Goal: Task Accomplishment & Management: Use online tool/utility

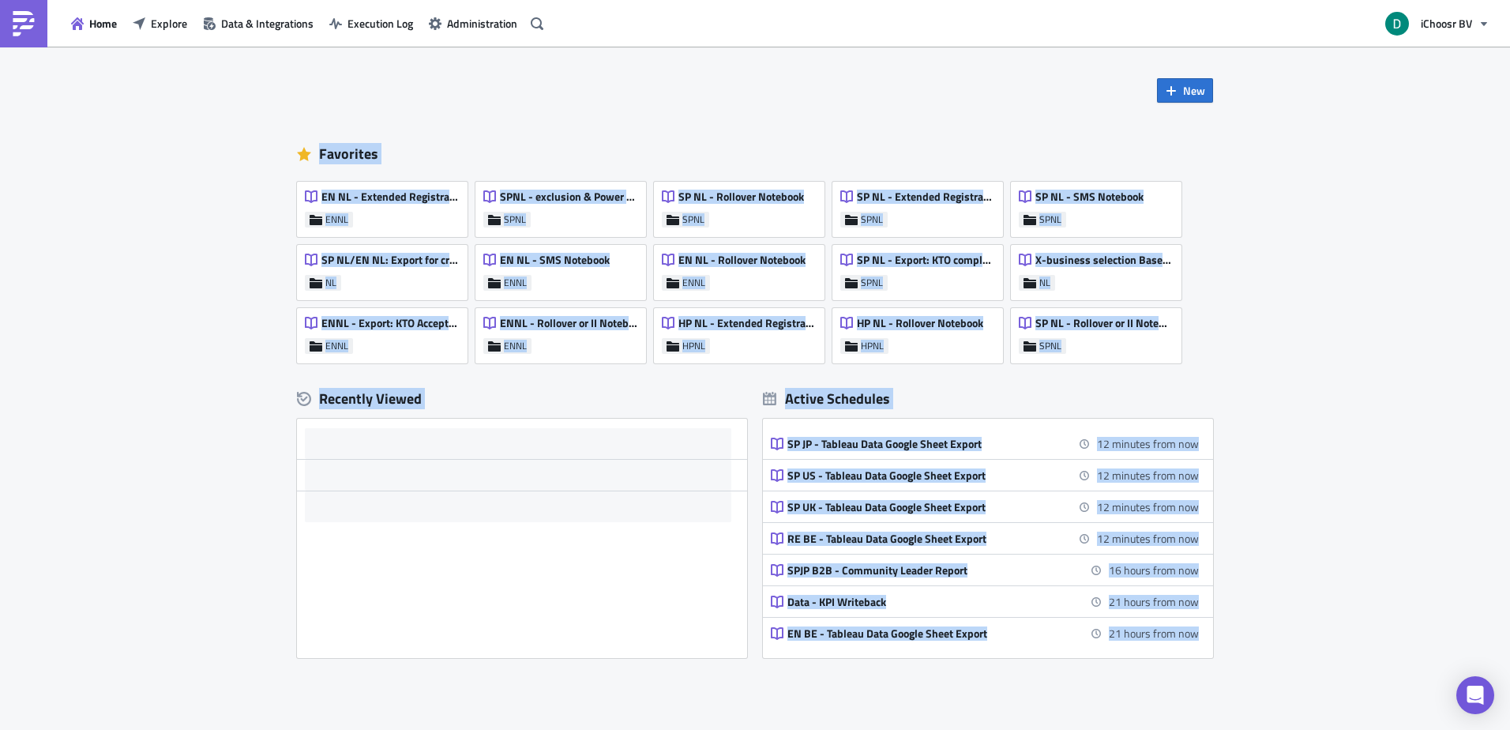
scroll to position [84, 0]
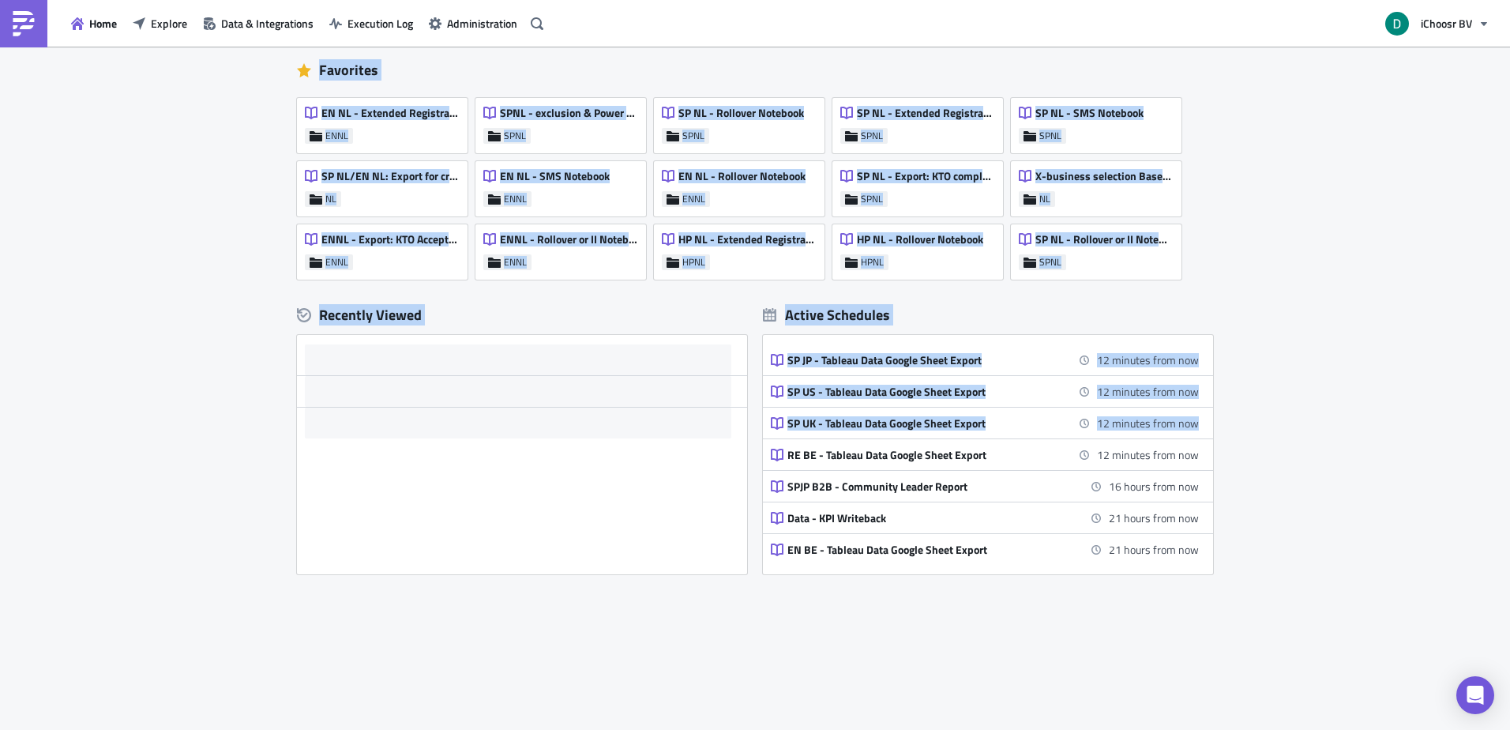
drag, startPoint x: 242, startPoint y: 141, endPoint x: 1306, endPoint y: 418, distance: 1100.0
click at [1306, 418] on div "New Favorites EN NL - Extended Registrations export ENNL SPNL - exclusion & Pow…" at bounding box center [755, 347] width 1510 height 769
click at [1308, 413] on div "New Favorites EN NL - Extended Registrations export ENNL SPNL - exclusion & Pow…" at bounding box center [755, 347] width 1510 height 769
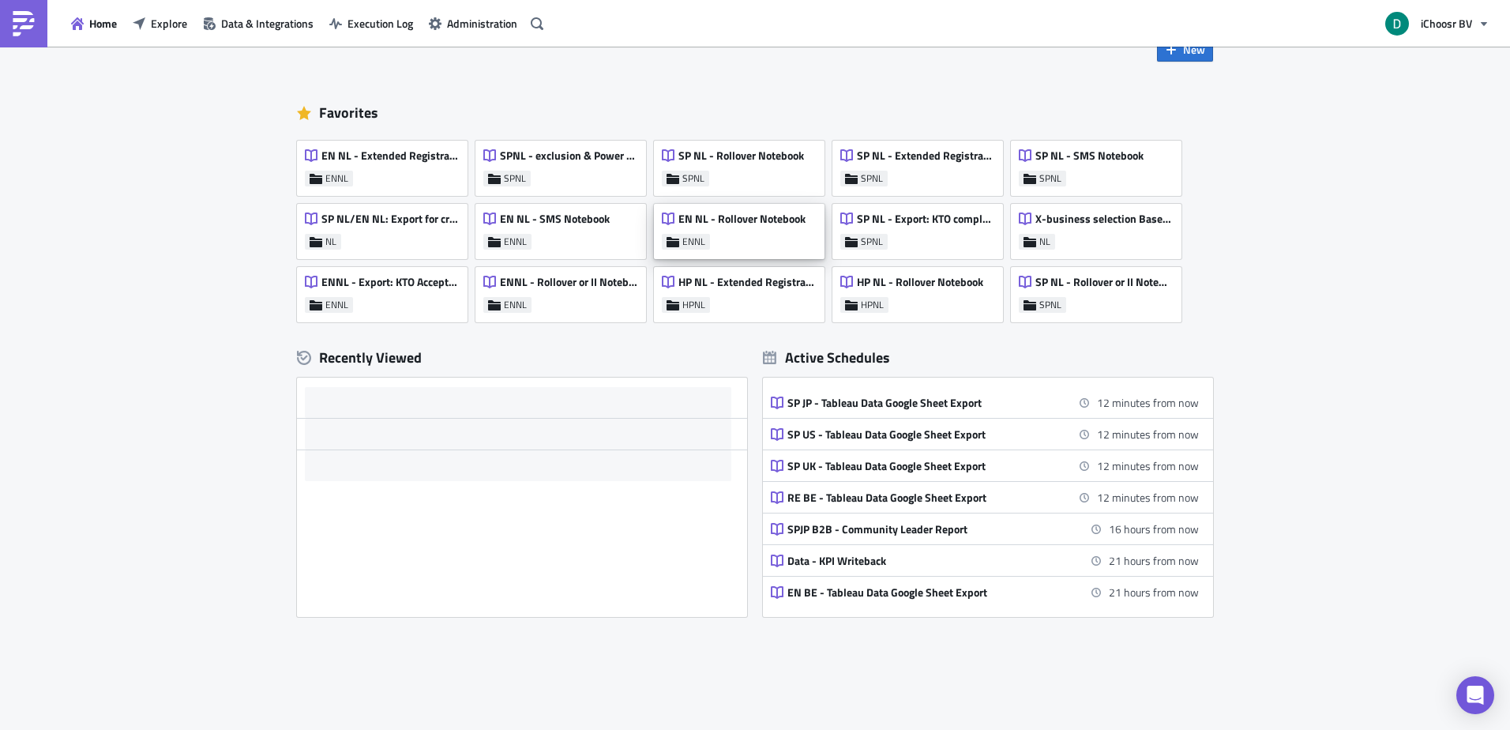
scroll to position [0, 0]
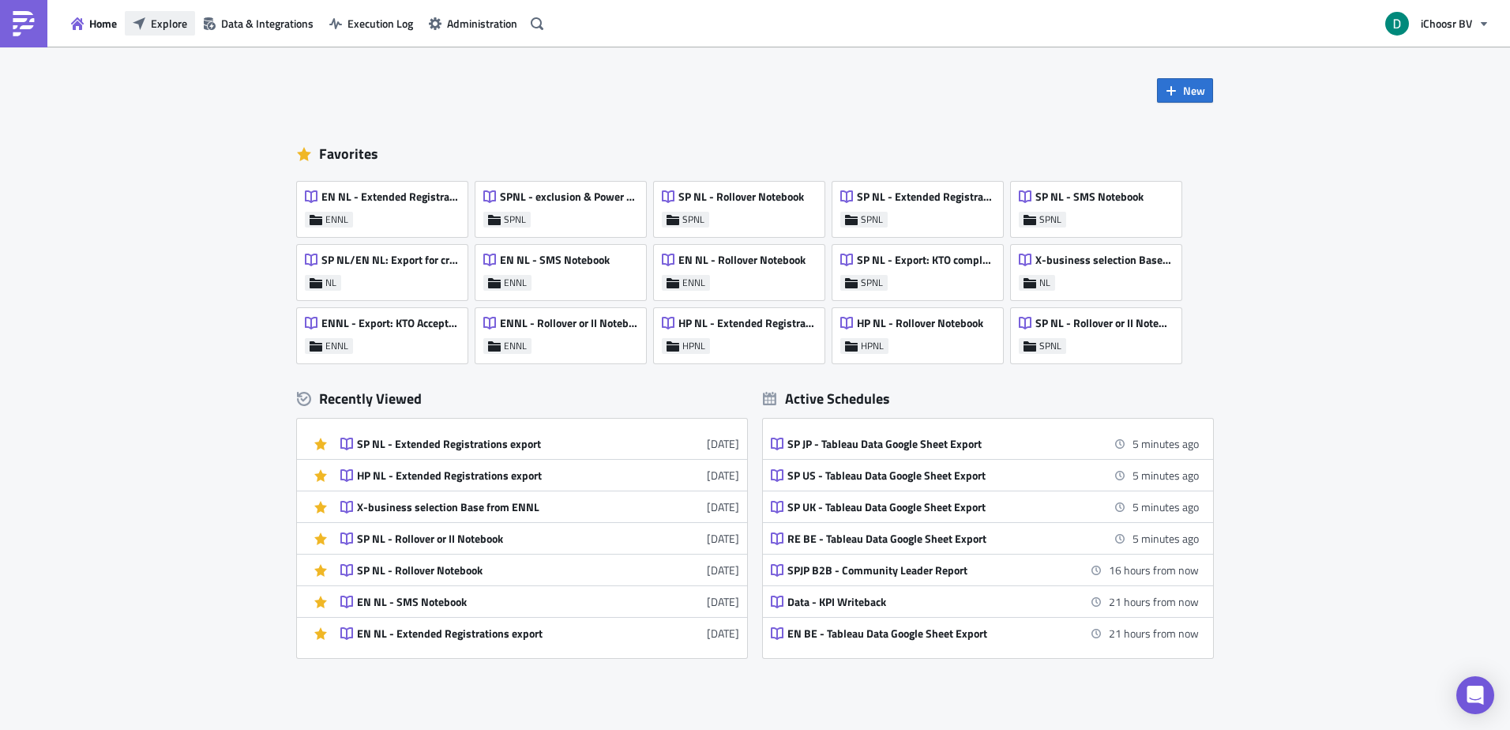
click at [173, 30] on span "Explore" at bounding box center [169, 23] width 36 height 17
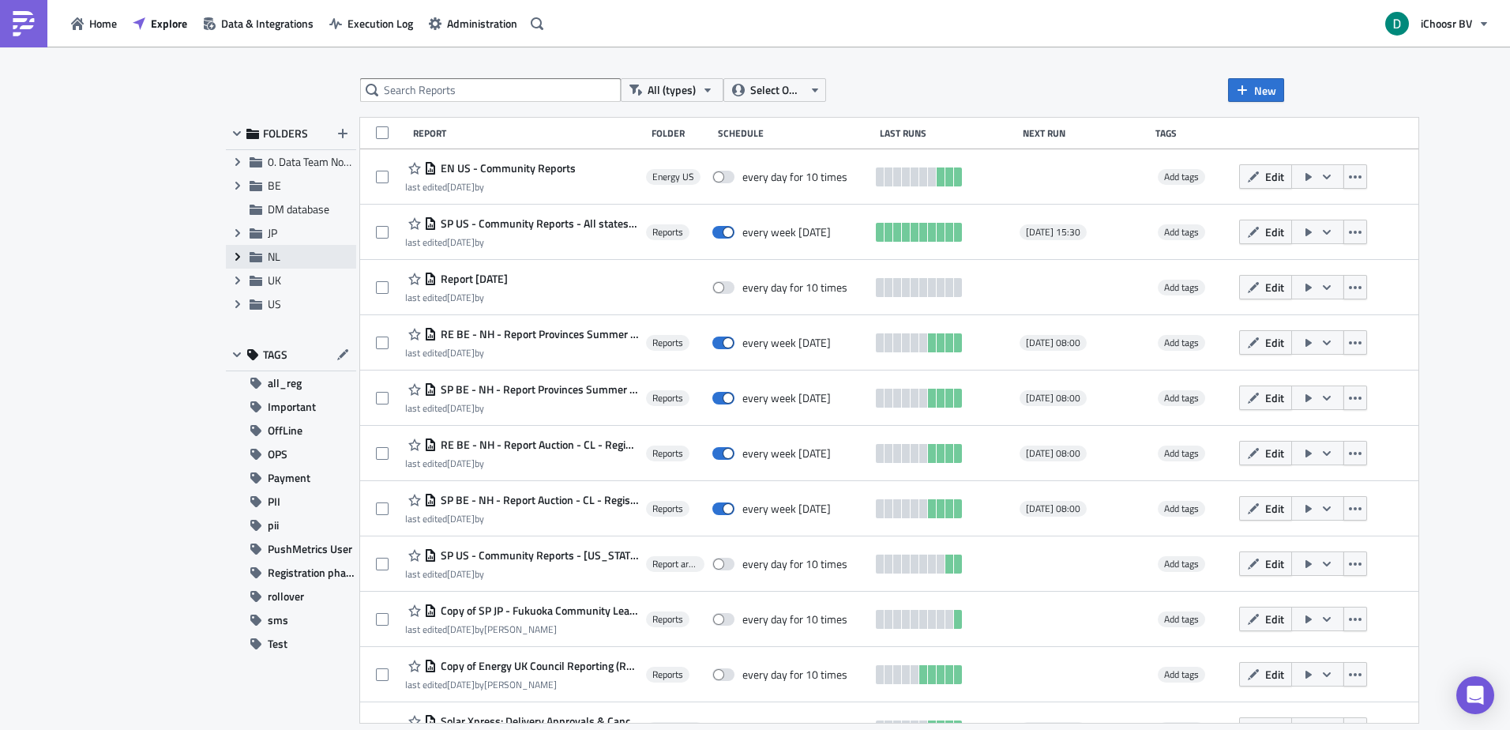
click at [243, 261] on icon "Expand group" at bounding box center [237, 256] width 13 height 13
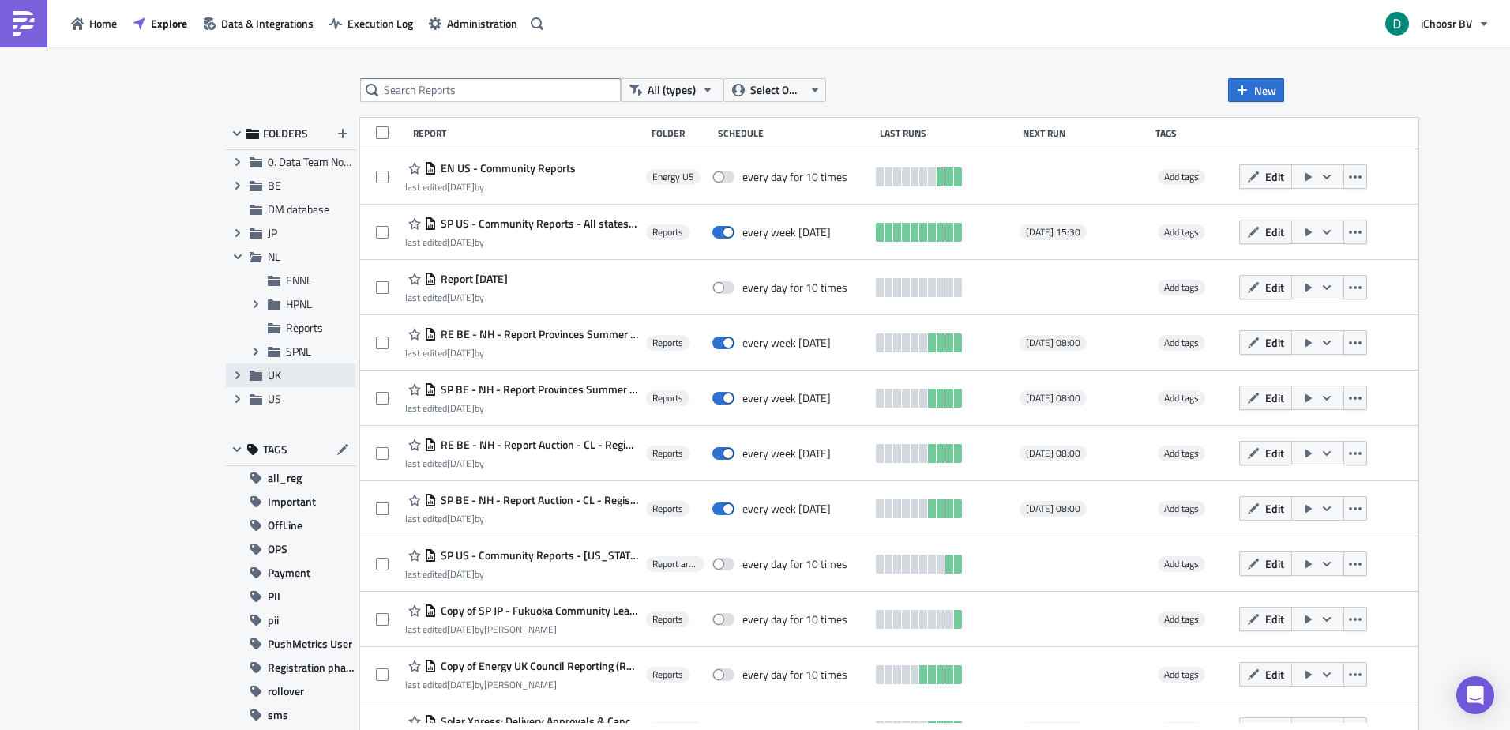
click at [304, 364] on div "Expand group UK" at bounding box center [291, 375] width 130 height 24
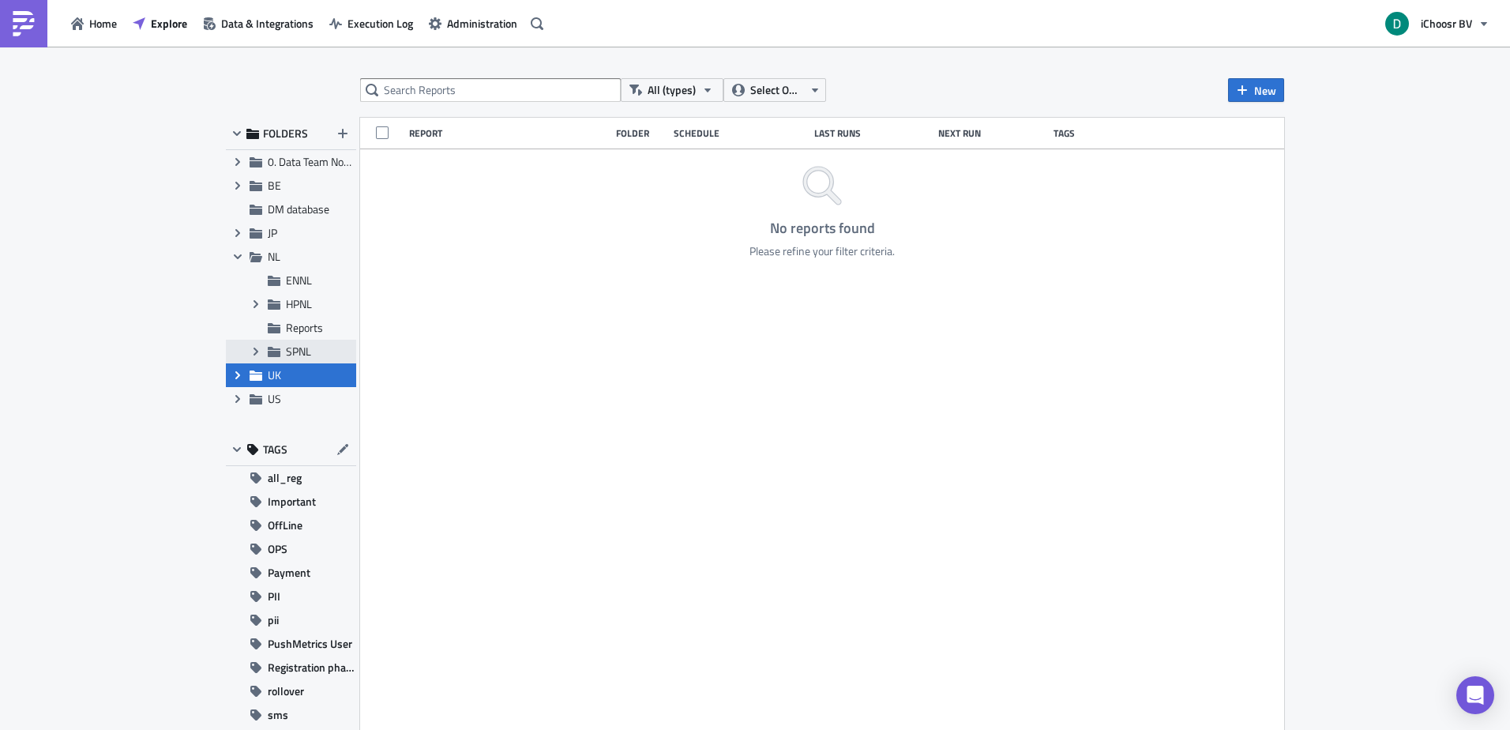
click at [297, 351] on span "SPNL" at bounding box center [298, 351] width 25 height 17
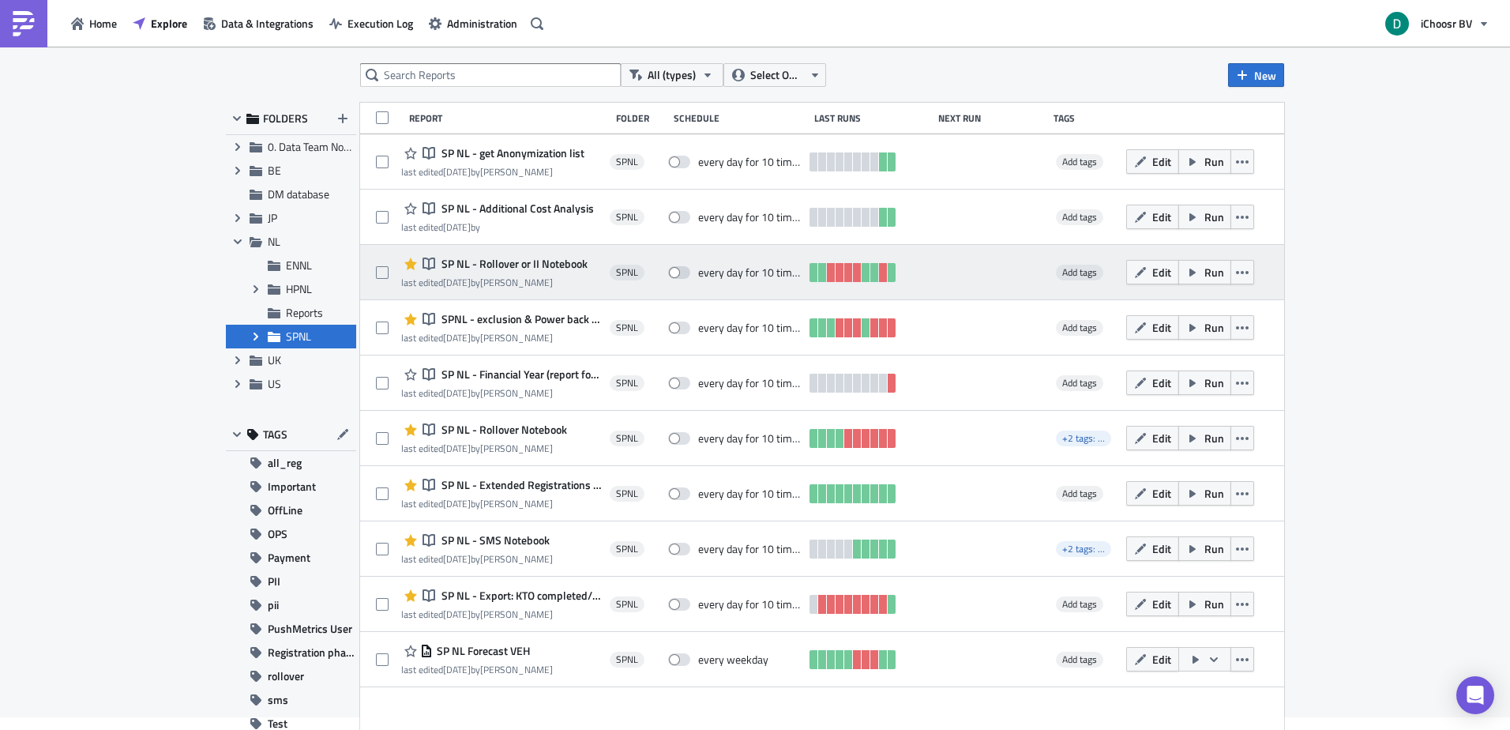
scroll to position [18, 0]
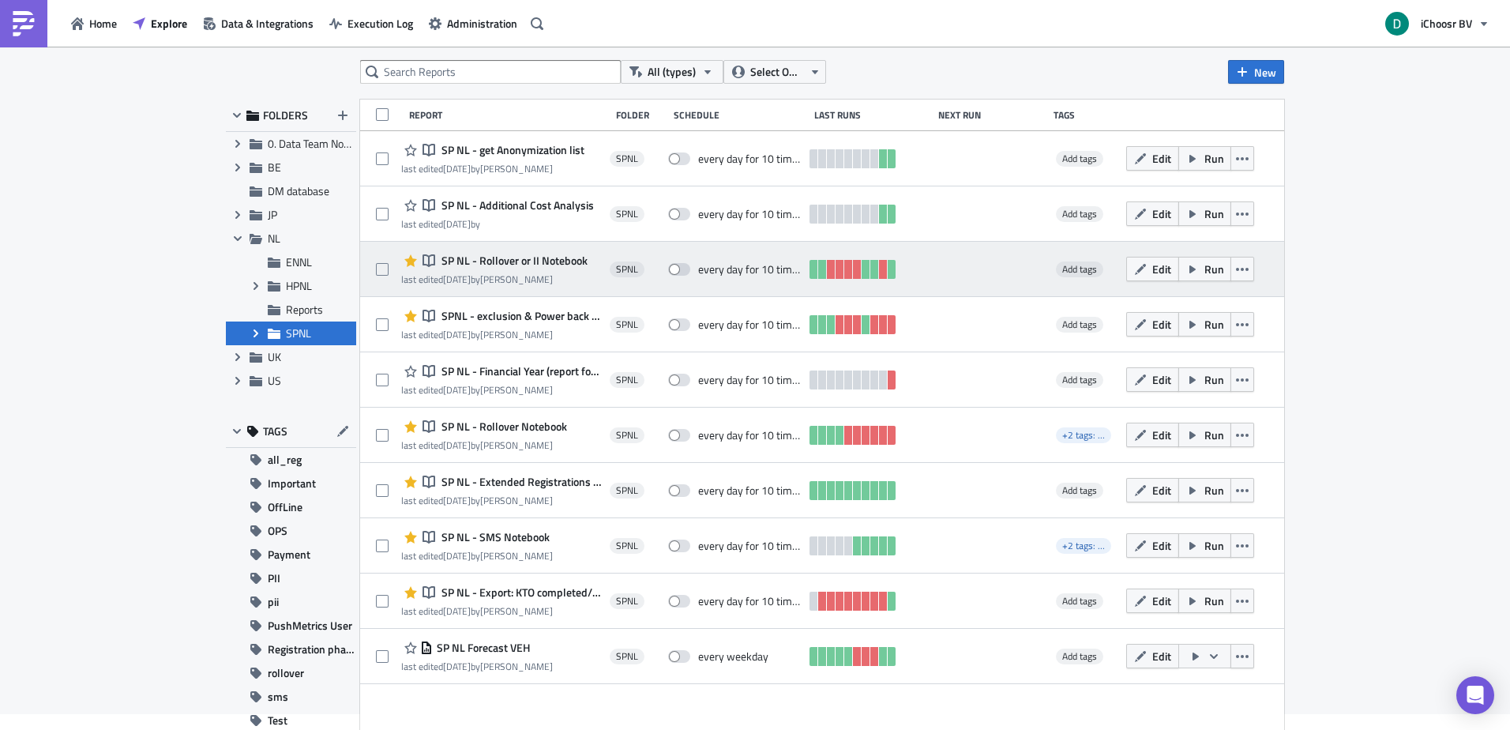
click at [512, 261] on span "SP NL - Rollover or II Notebook" at bounding box center [512, 260] width 150 height 14
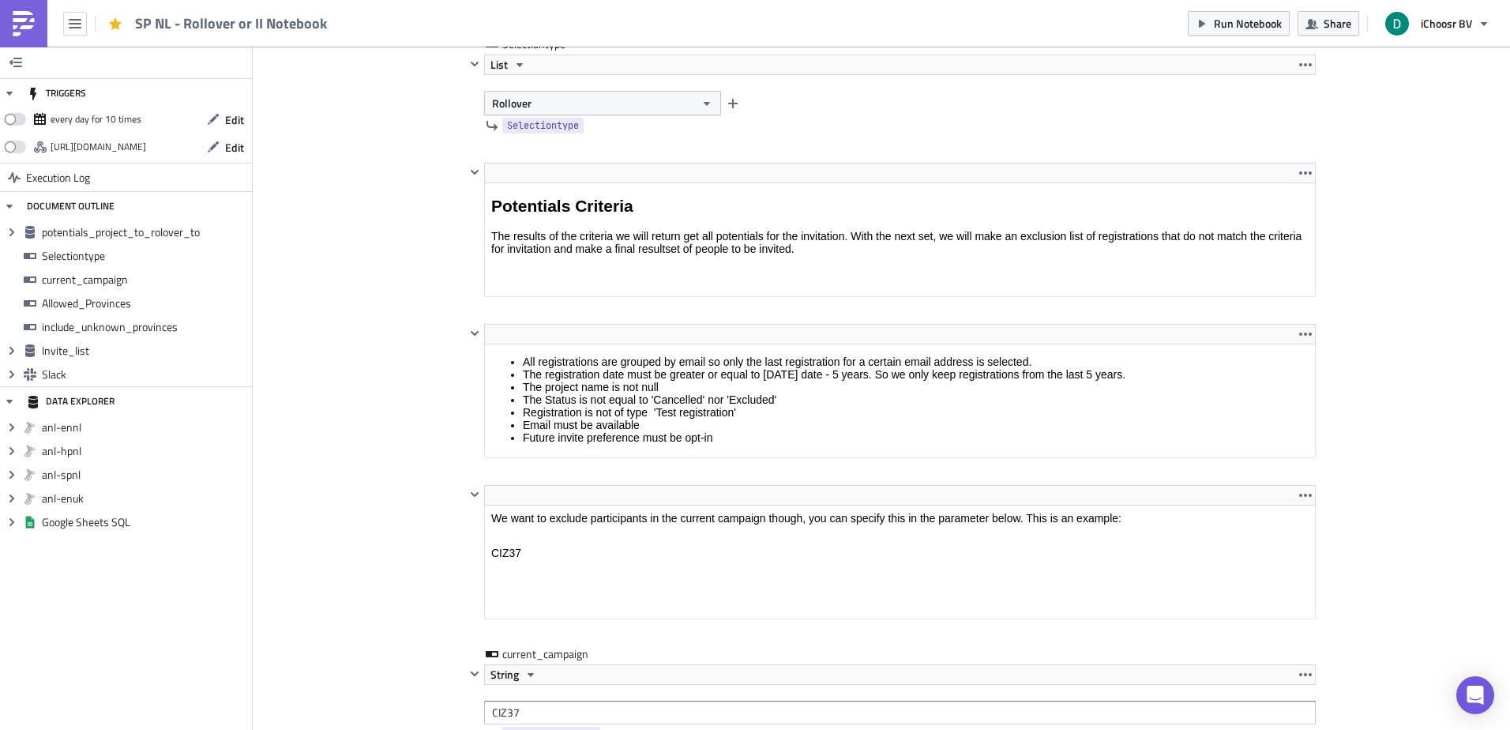
scroll to position [906, 0]
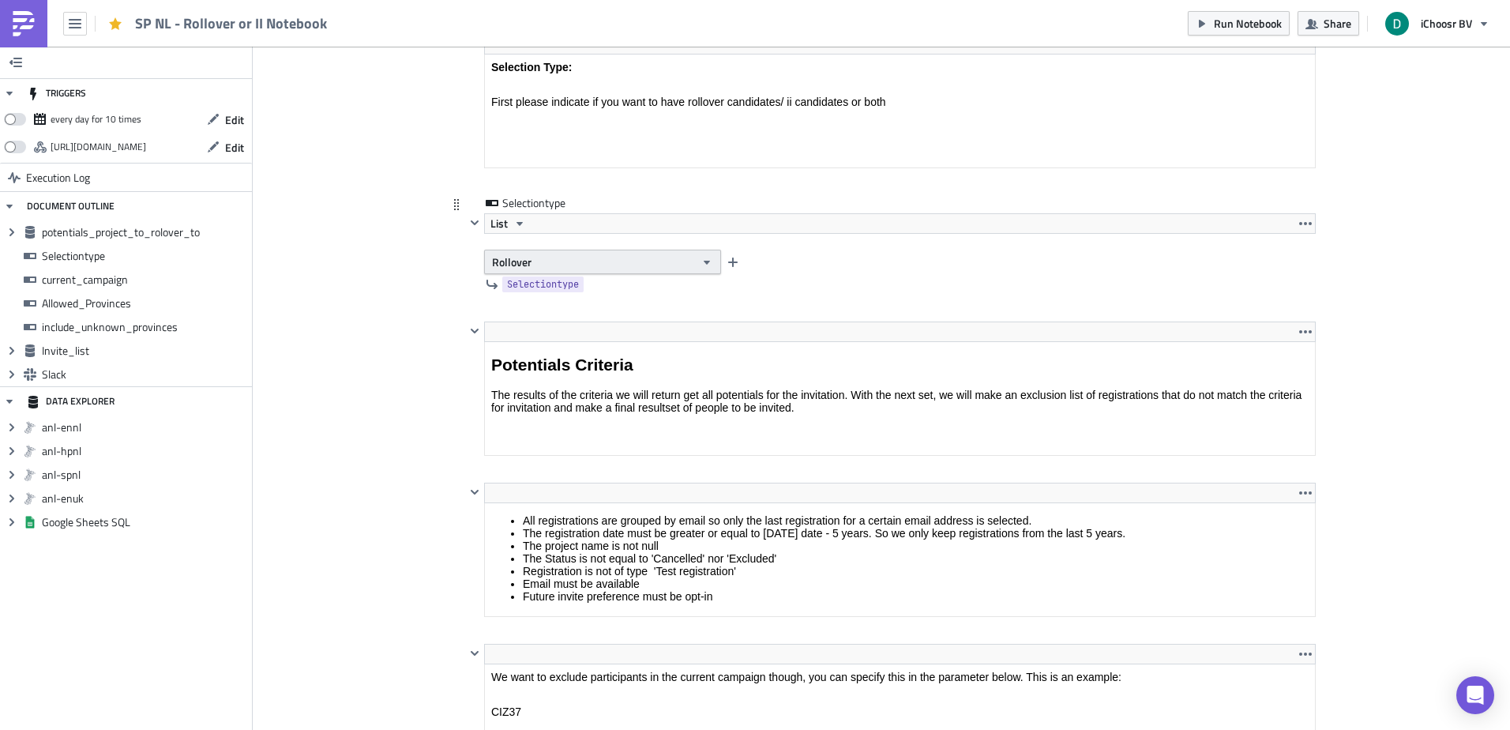
click at [536, 262] on button "Rollover" at bounding box center [602, 262] width 237 height 24
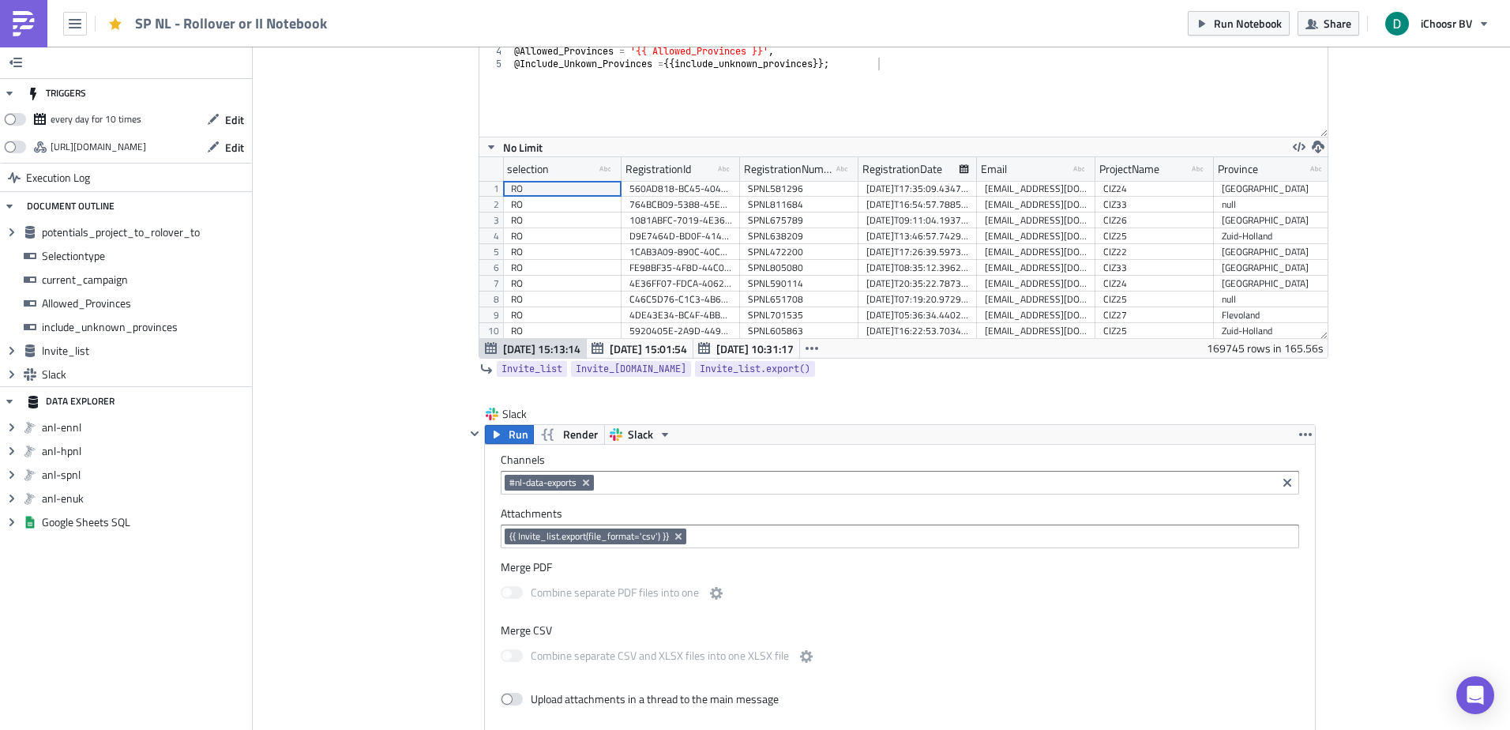
scroll to position [3238, 0]
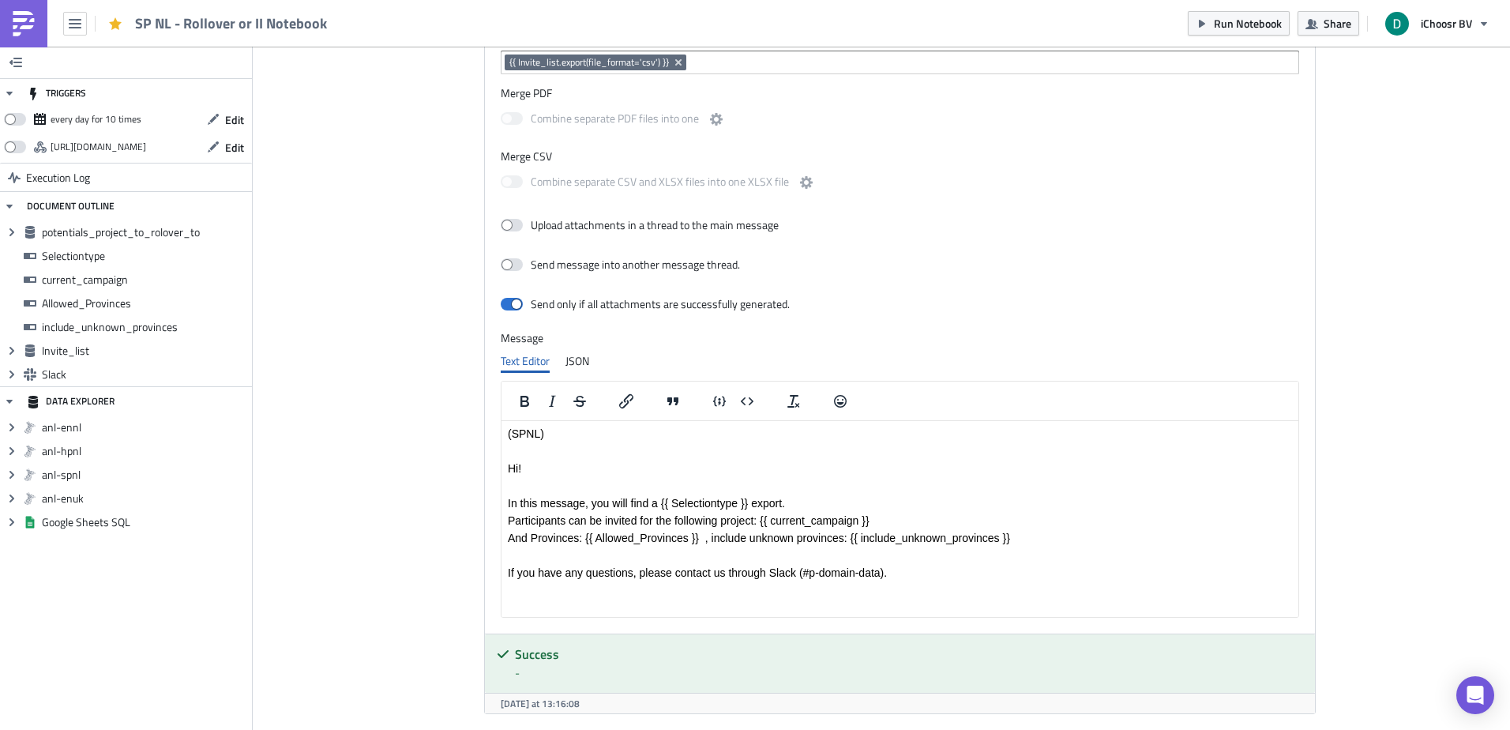
click at [604, 486] on p "Rich Text Area. Press ALT-0 for help." at bounding box center [900, 485] width 784 height 13
click at [1042, 533] on p "And Provinces: {{ Allowed_Provinces }} , include unknown provinces: {{ include_…" at bounding box center [900, 537] width 784 height 13
click at [1025, 537] on p "And Provinces: {{ Allowed_Provinces }} , include unknown provinces: {{ include_…" at bounding box center [900, 537] width 784 height 13
click at [520, 399] on icon "Bold" at bounding box center [524, 401] width 19 height 19
click at [1020, 547] on body "(SPNL) Hi! In this message, you will find a {{ Selectiontype }} export. Partici…" at bounding box center [900, 520] width 784 height 186
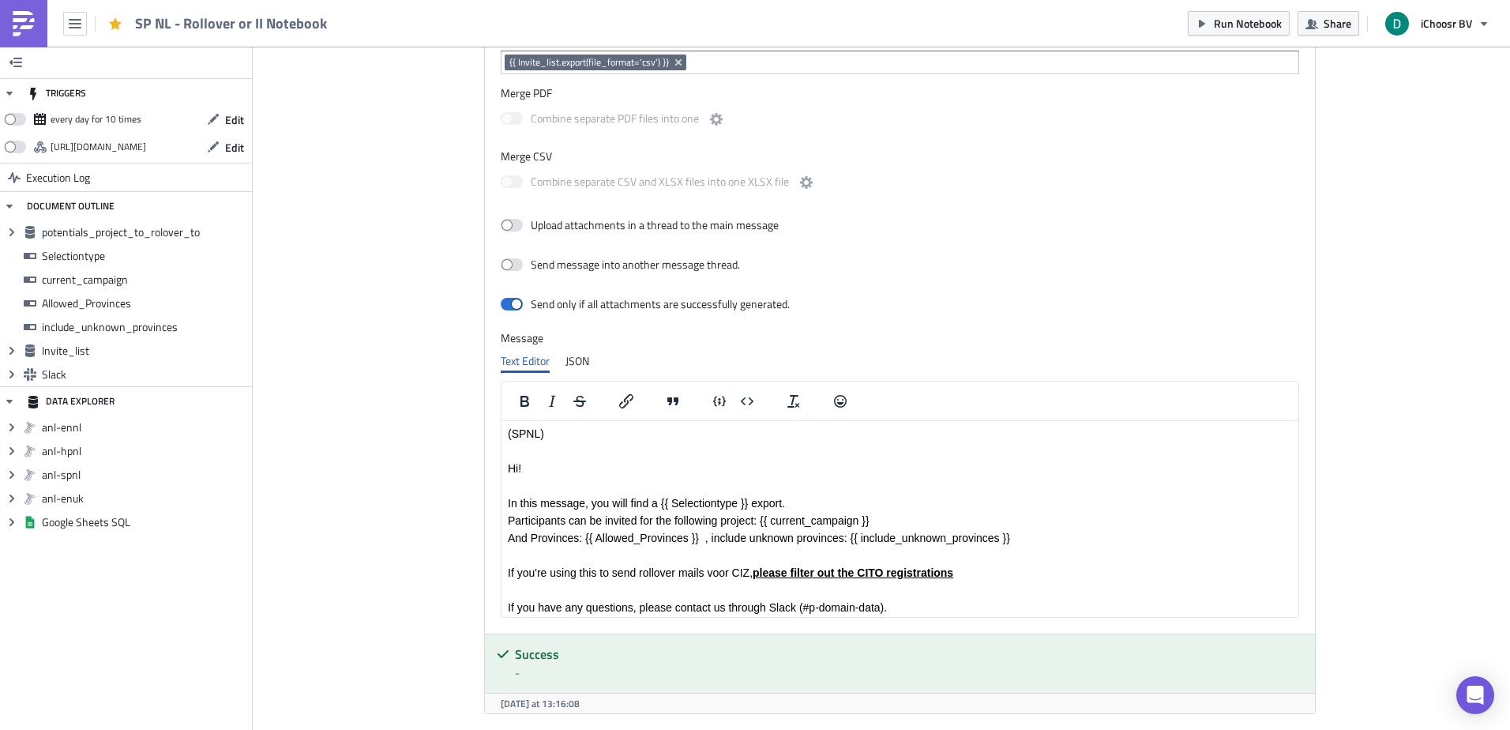
click at [1013, 587] on p "Rich Text Area. Press ALT-0 for help." at bounding box center [900, 590] width 784 height 13
click at [740, 571] on p "If you're using this to send rollover mails voor CIZ, please filter out the CIT…" at bounding box center [900, 569] width 784 height 13
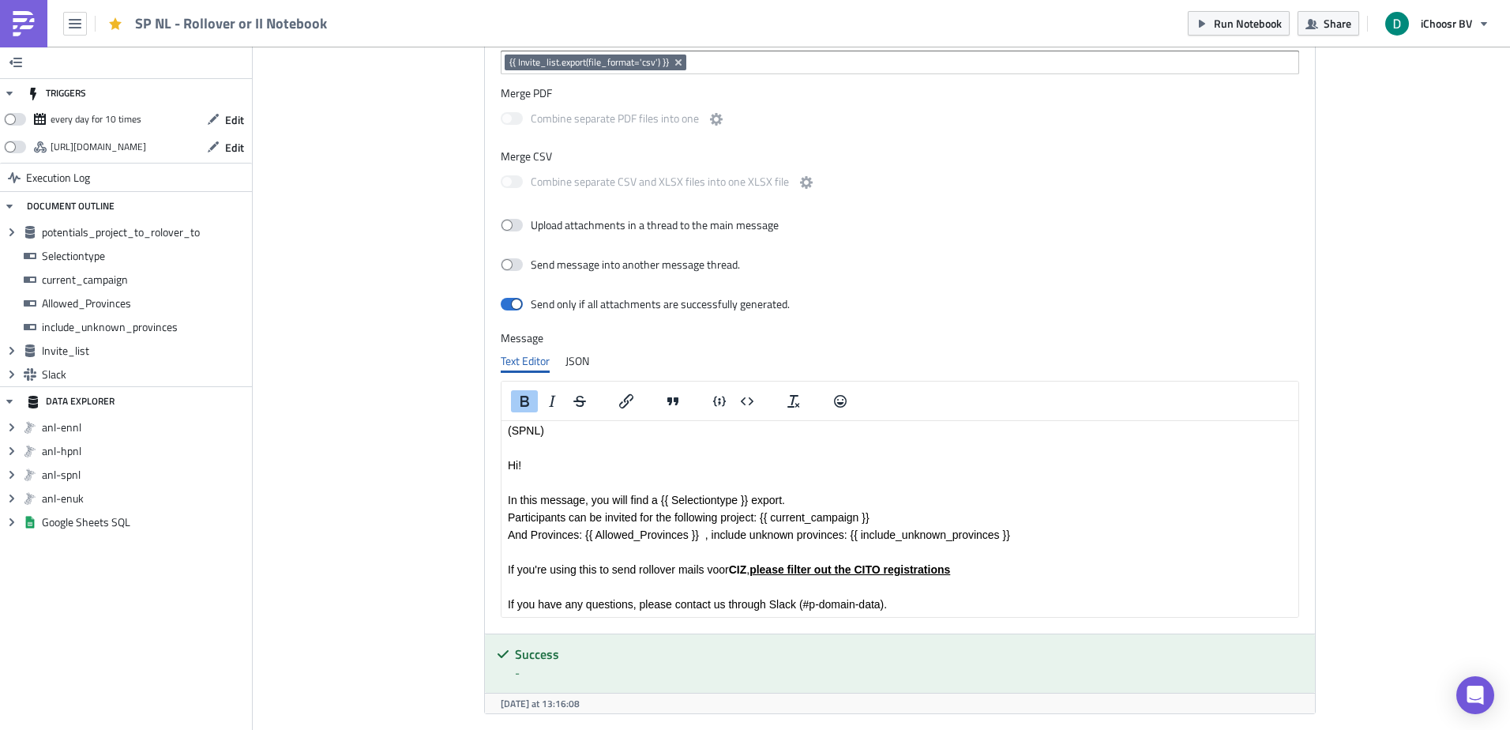
click at [1087, 564] on p "If you're using this to send rollover mails voor CIZ , please filter out the CI…" at bounding box center [900, 569] width 784 height 13
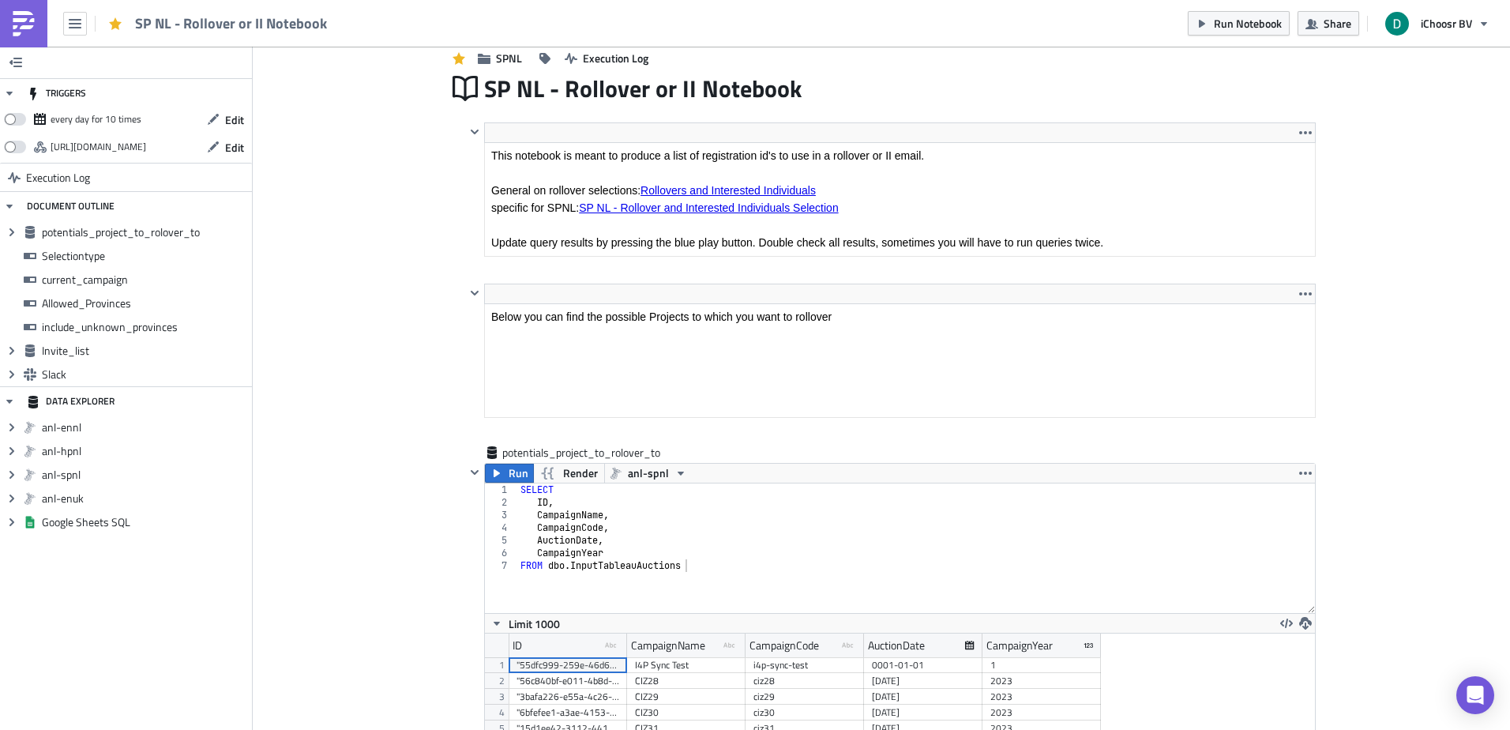
scroll to position [0, 0]
